Goal: Information Seeking & Learning: Find specific fact

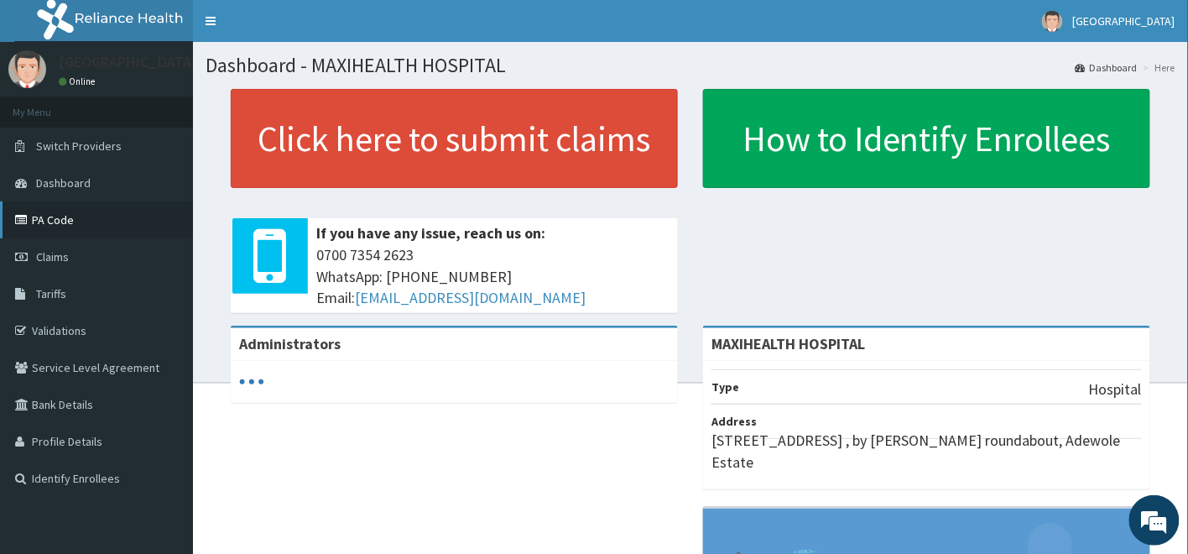
click at [51, 218] on link "PA Code" at bounding box center [96, 219] width 193 height 37
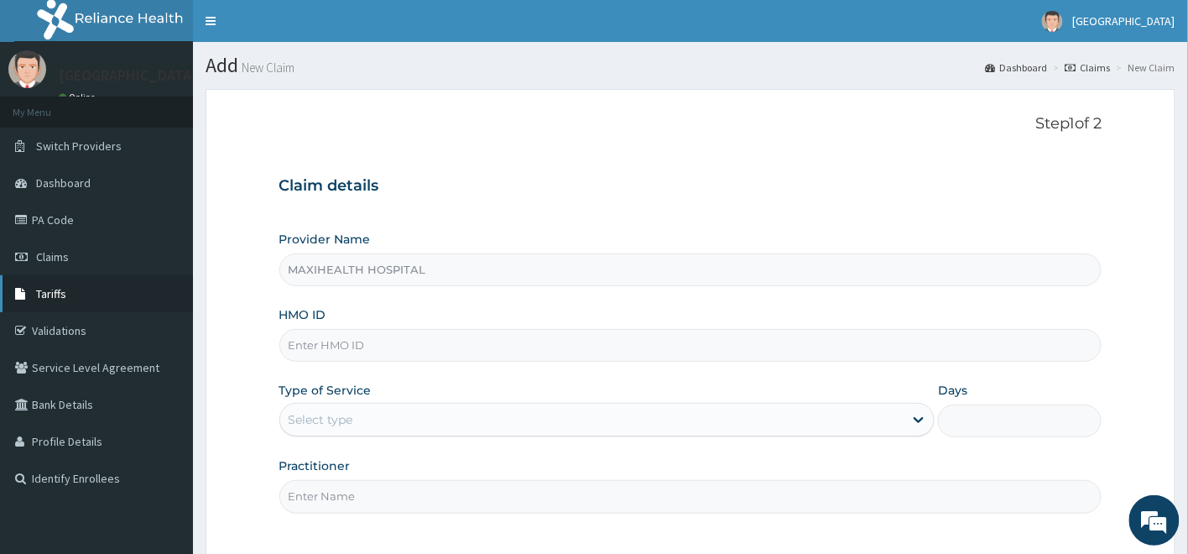
click at [50, 296] on span "Tariffs" at bounding box center [51, 293] width 30 height 15
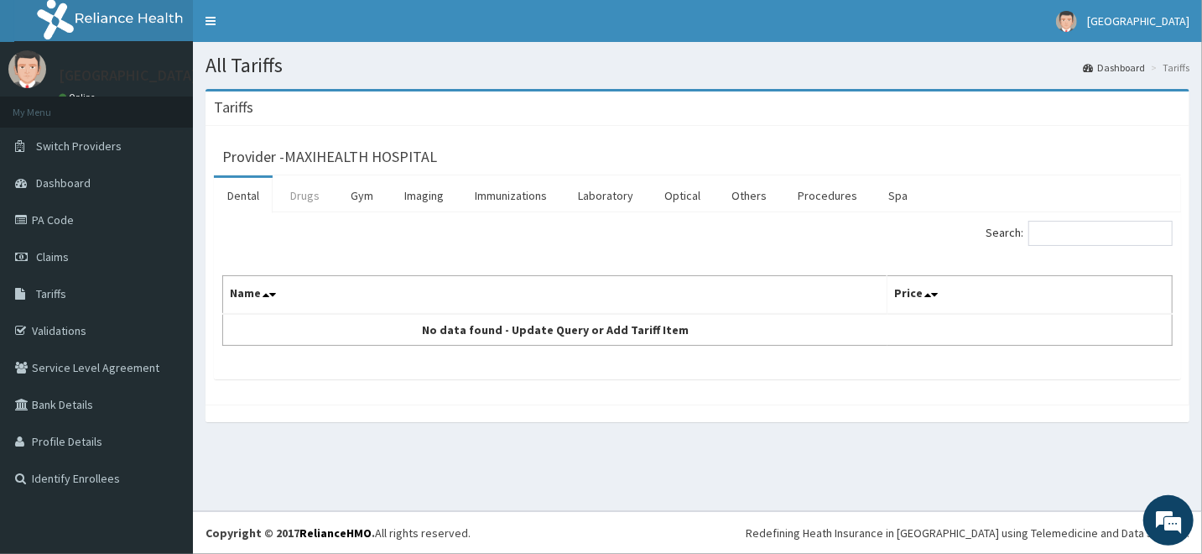
click at [300, 195] on link "Drugs" at bounding box center [305, 195] width 56 height 35
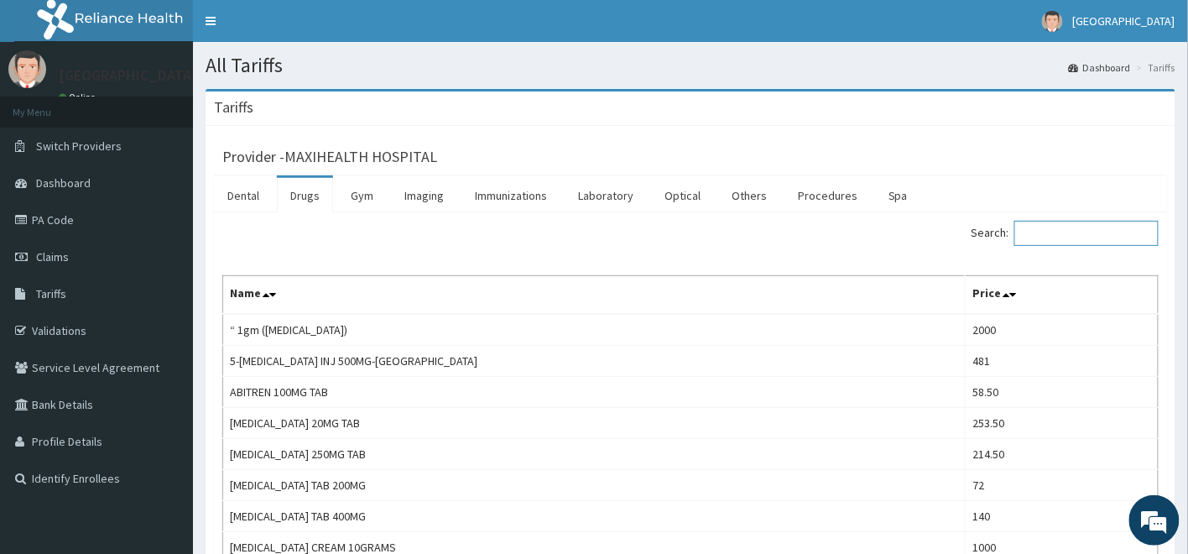
click at [1056, 229] on input "Search:" at bounding box center [1087, 233] width 144 height 25
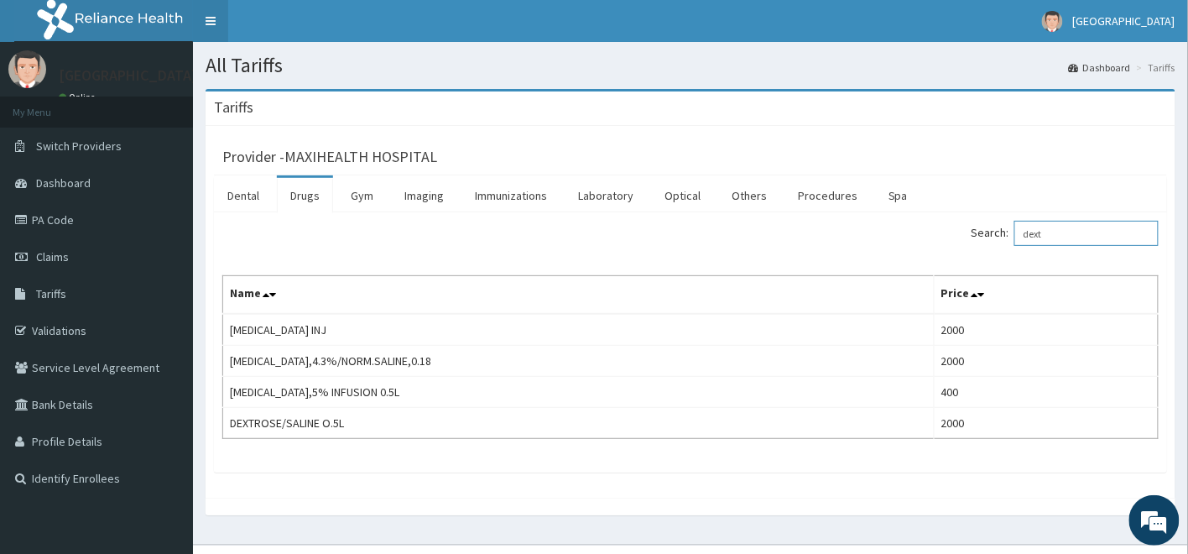
type input "dext"
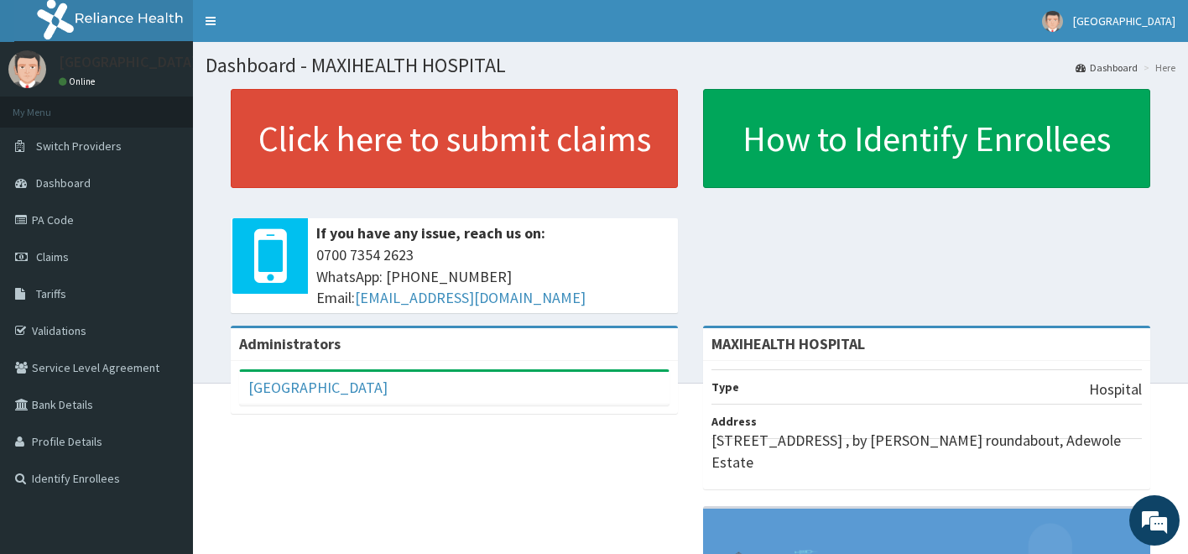
click at [48, 211] on link "PA Code" at bounding box center [96, 219] width 193 height 37
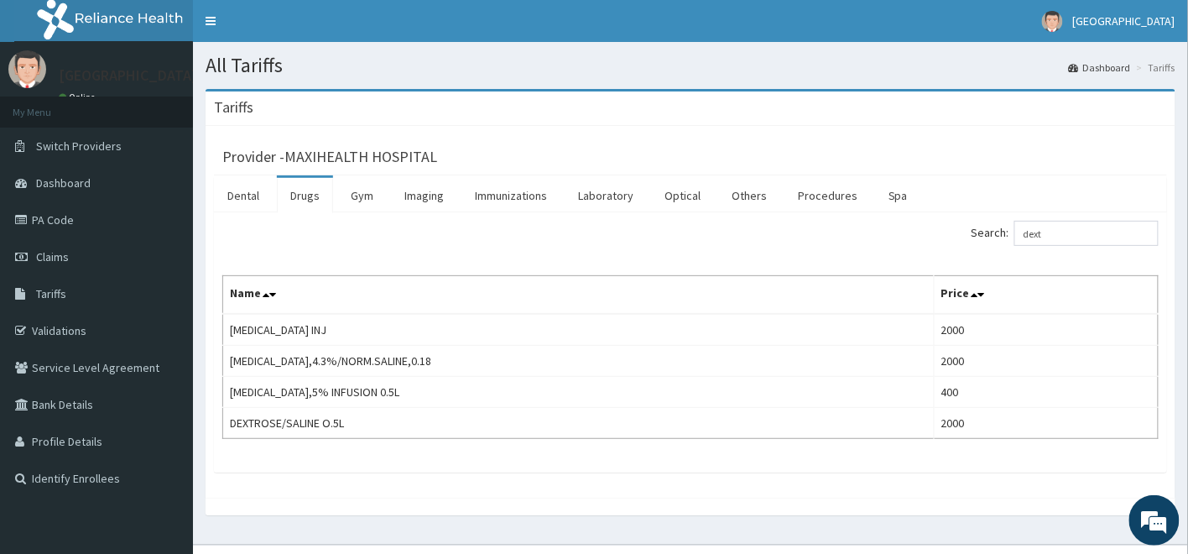
click at [1077, 227] on input "dext" at bounding box center [1087, 233] width 144 height 25
type input "d"
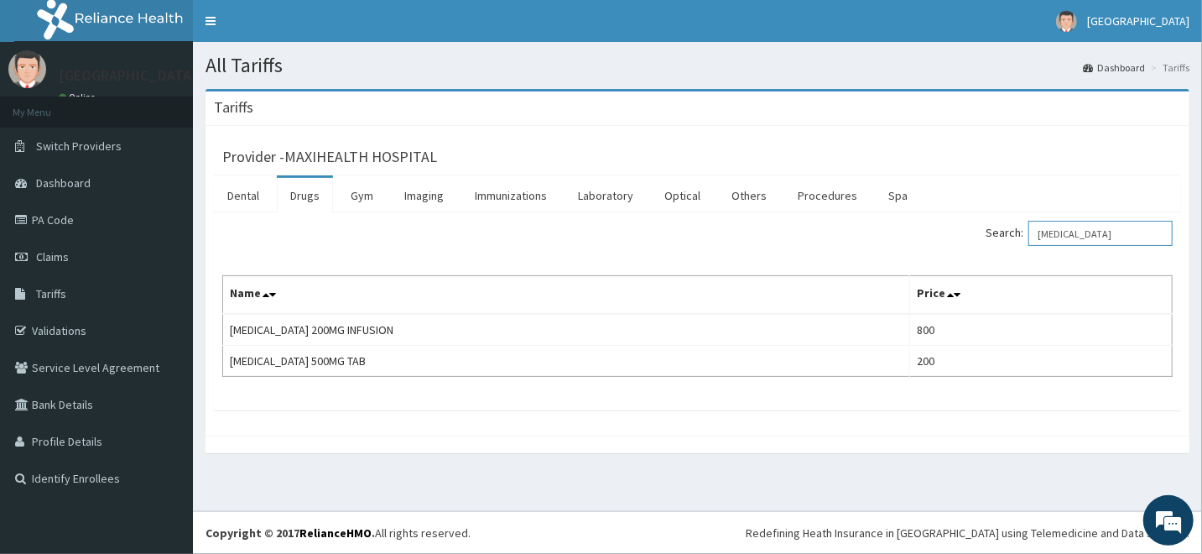
click at [1093, 237] on input "[MEDICAL_DATA]" at bounding box center [1101, 233] width 144 height 25
type input "C"
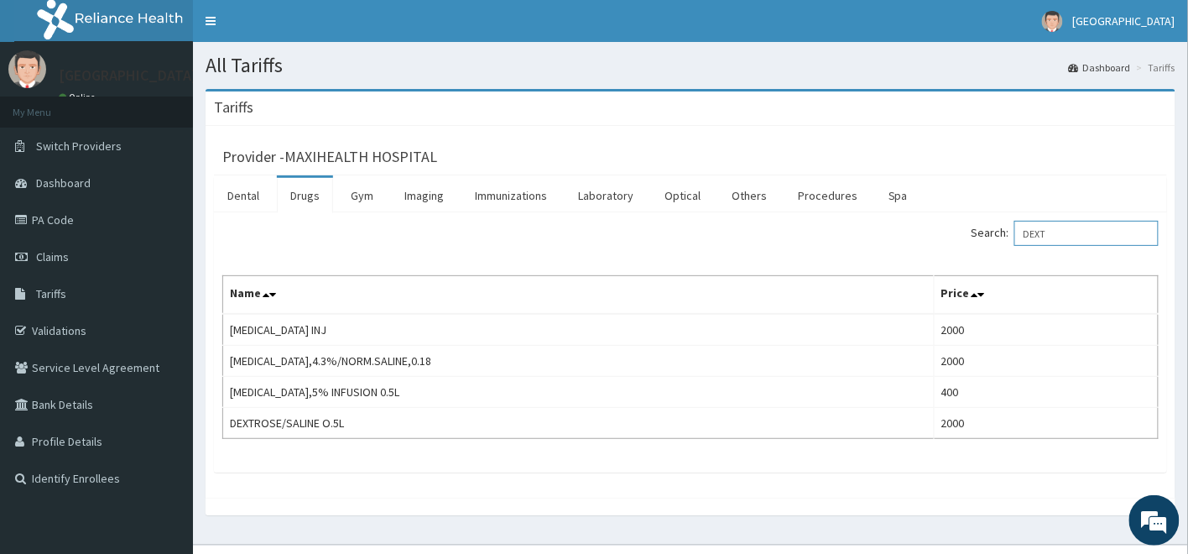
type input "DEXT"
